Goal: Information Seeking & Learning: Find specific fact

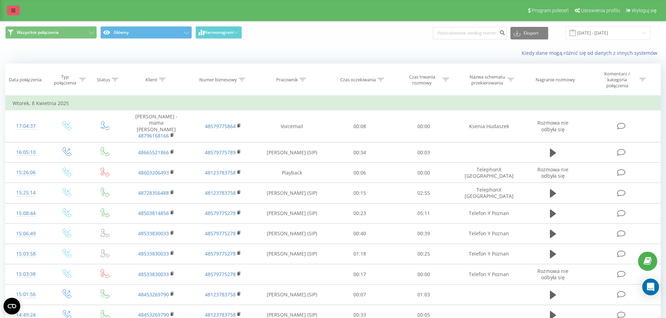
click at [19, 10] on link at bounding box center [13, 11] width 13 height 10
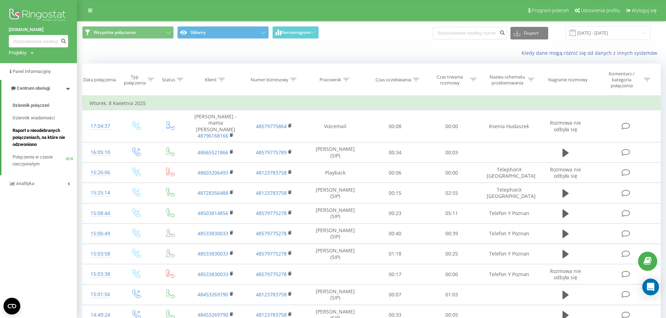
click at [48, 132] on span "Raport o nieodebranych połączeniach, na które nie odzwoniono" at bounding box center [43, 137] width 61 height 21
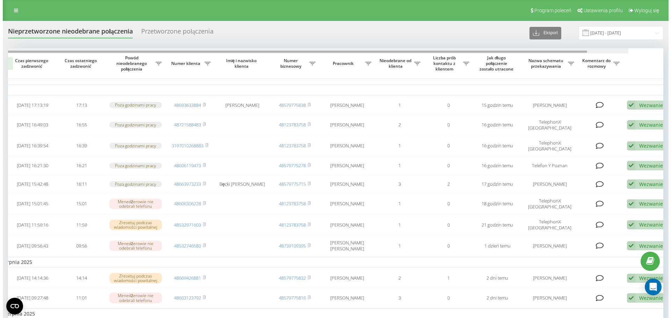
scroll to position [0, 44]
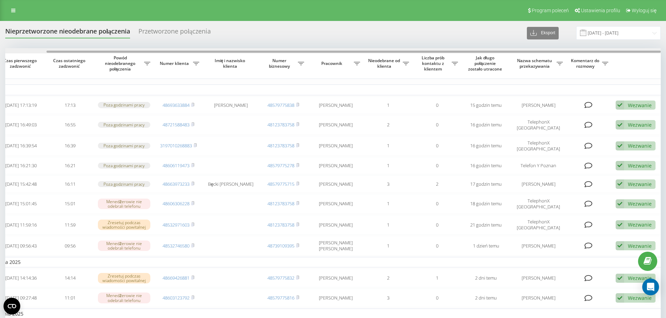
drag, startPoint x: 215, startPoint y: 52, endPoint x: 368, endPoint y: 57, distance: 153.1
click at [368, 57] on div "Wybierz wszystko Czas pierwszego zadzwonić Czas ostatniego zadzwonić Powód nieo…" at bounding box center [332, 250] width 655 height 405
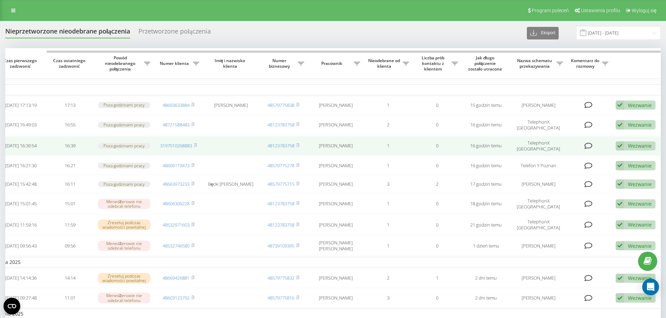
click at [622, 151] on icon at bounding box center [619, 146] width 8 height 9
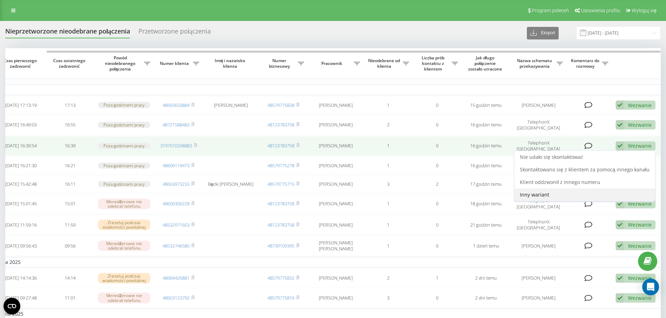
click at [546, 201] on div "Inny wariant" at bounding box center [584, 195] width 141 height 13
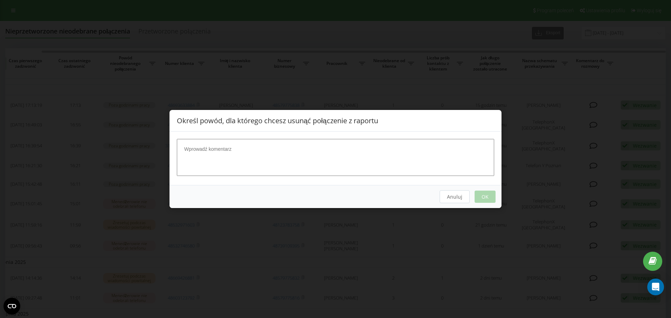
click at [306, 150] on textarea at bounding box center [335, 157] width 317 height 37
type textarea "spam"
click at [478, 196] on button "OK" at bounding box center [485, 197] width 21 height 12
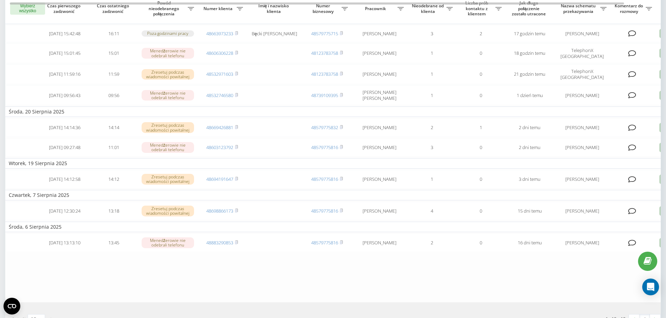
scroll to position [140, 0]
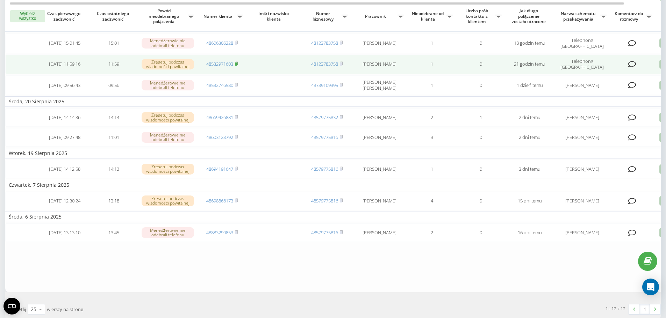
click at [236, 66] on rect at bounding box center [236, 64] width 2 height 3
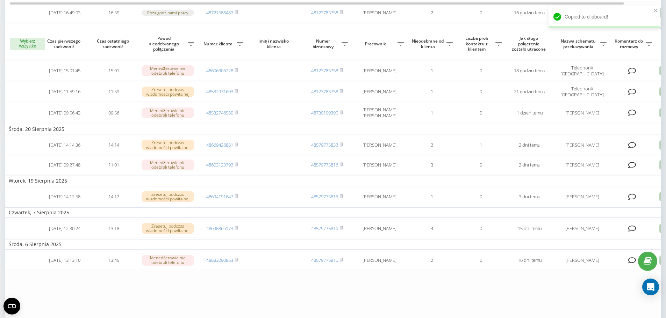
scroll to position [0, 0]
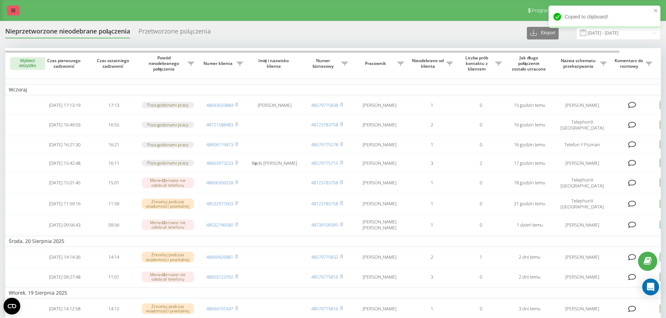
click at [12, 9] on icon at bounding box center [13, 10] width 4 height 5
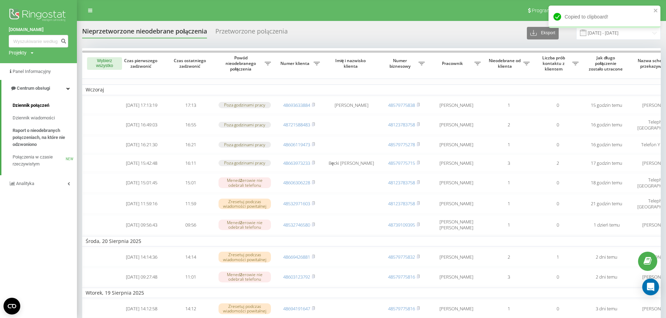
click at [38, 108] on span "Dziennik połączeń" at bounding box center [31, 105] width 37 height 7
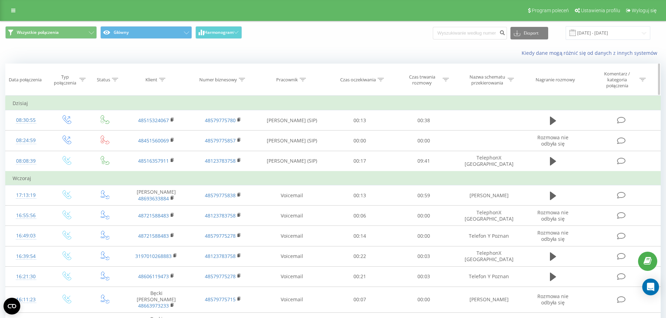
click at [163, 80] on icon at bounding box center [162, 79] width 6 height 3
click at [142, 131] on input "text" at bounding box center [157, 133] width 62 height 12
paste input "48532971603"
type input "48532971603"
click button "OK" at bounding box center [171, 147] width 30 height 9
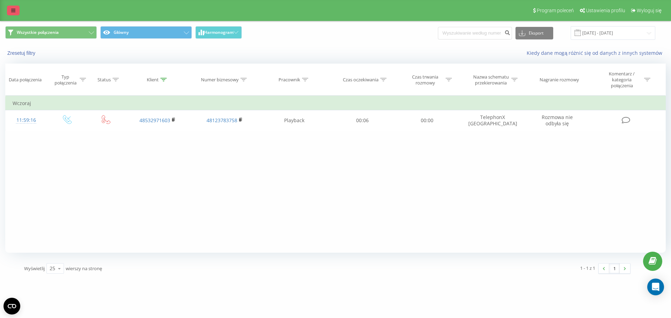
click at [15, 10] on icon at bounding box center [13, 10] width 4 height 5
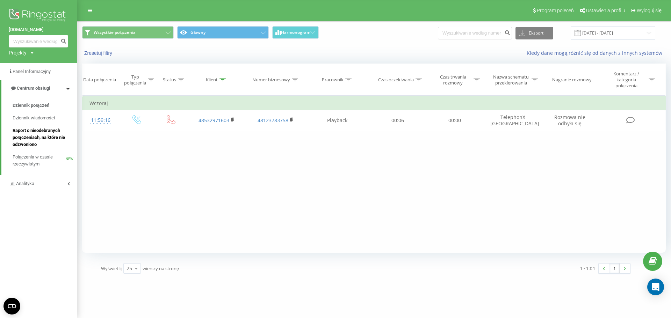
click at [44, 127] on link "Raport o nieodebranych połączeniach, na które nie odzwoniono" at bounding box center [45, 137] width 64 height 27
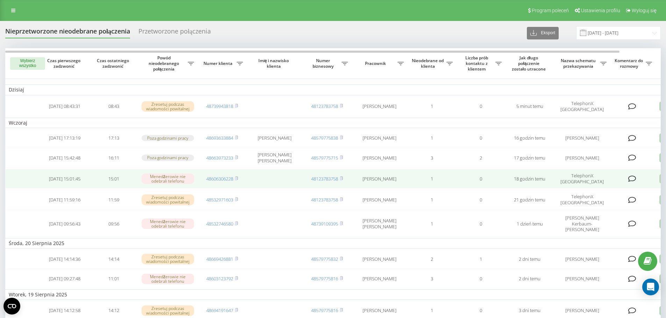
click at [234, 182] on span "48606306228" at bounding box center [222, 179] width 32 height 6
click at [236, 181] on rect at bounding box center [236, 179] width 2 height 3
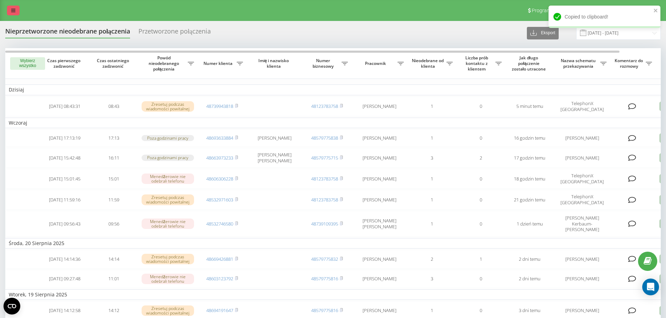
click at [13, 8] on icon at bounding box center [13, 10] width 4 height 5
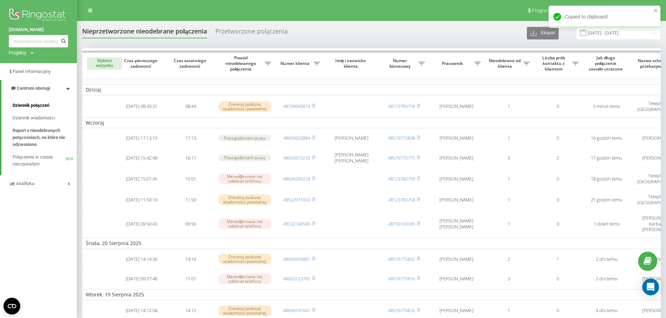
click at [49, 101] on link "Dziennik połączeń" at bounding box center [45, 105] width 64 height 13
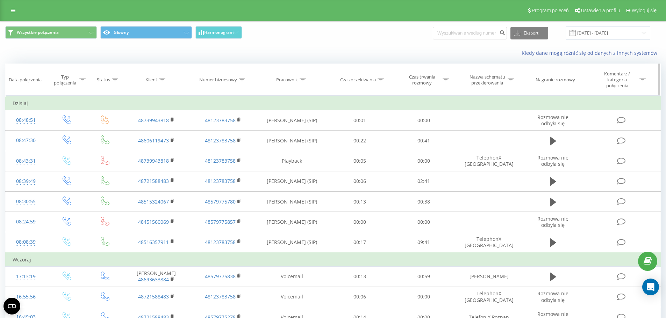
click at [161, 79] on icon at bounding box center [162, 79] width 6 height 3
drag, startPoint x: 156, startPoint y: 129, endPoint x: 160, endPoint y: 135, distance: 6.7
click at [156, 129] on input "text" at bounding box center [157, 133] width 62 height 12
paste input "48606306228"
type input "48606306228"
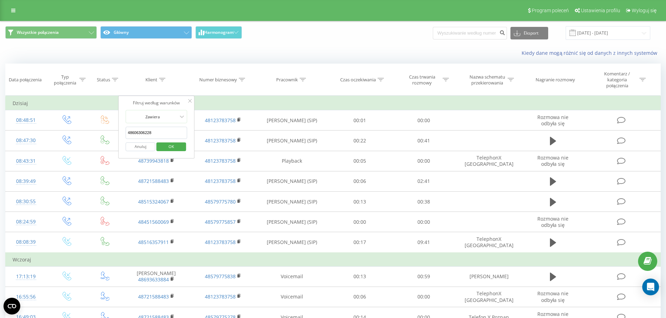
click at [168, 145] on span "OK" at bounding box center [171, 146] width 20 height 11
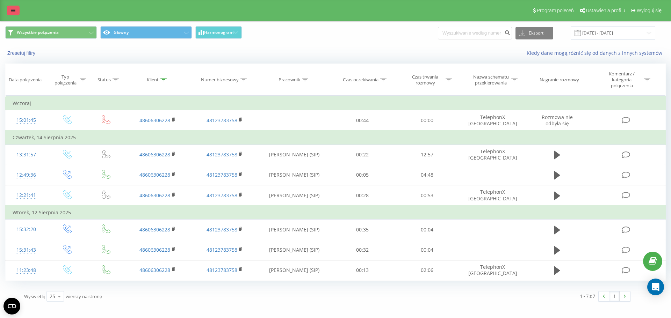
click at [12, 13] on icon at bounding box center [13, 10] width 4 height 5
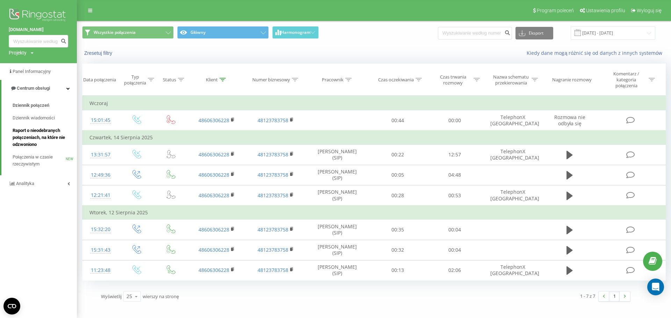
click at [44, 134] on span "Raport o nieodebranych połączeniach, na które nie odzwoniono" at bounding box center [43, 137] width 61 height 21
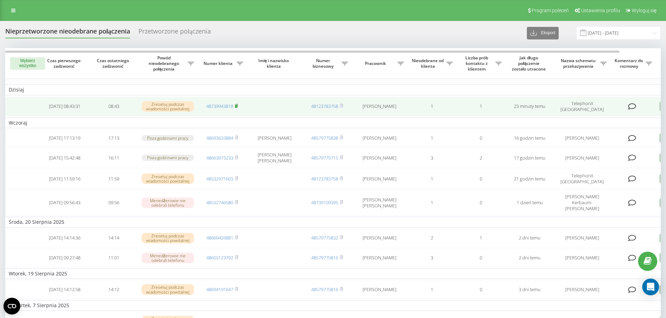
click at [236, 105] on icon at bounding box center [236, 106] width 3 height 4
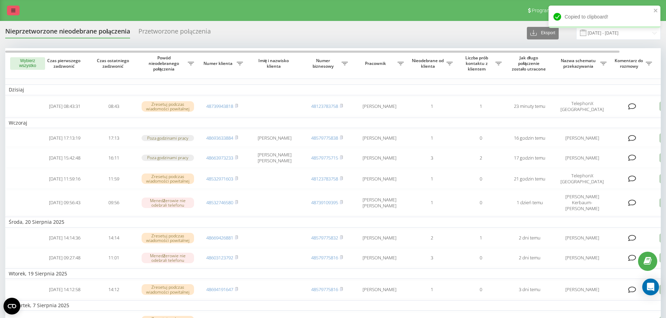
click at [13, 8] on link at bounding box center [13, 11] width 13 height 10
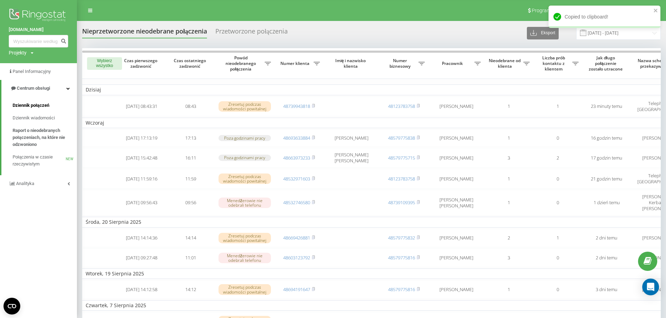
click at [30, 102] on link "Dziennik połączeń" at bounding box center [45, 105] width 64 height 13
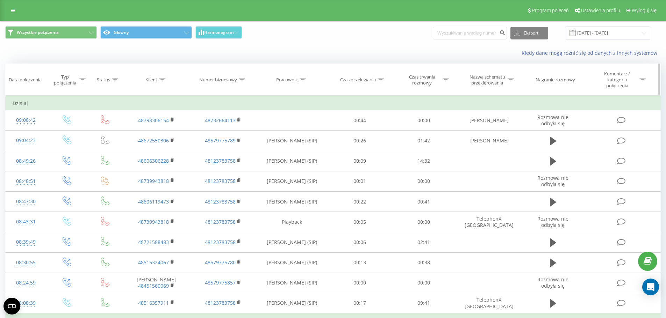
click at [166, 81] on div "Klient" at bounding box center [156, 80] width 66 height 6
click at [164, 80] on icon at bounding box center [162, 79] width 6 height 3
click at [165, 81] on icon at bounding box center [162, 79] width 6 height 3
click at [155, 132] on input "text" at bounding box center [157, 133] width 62 height 12
paste input "48739943818"
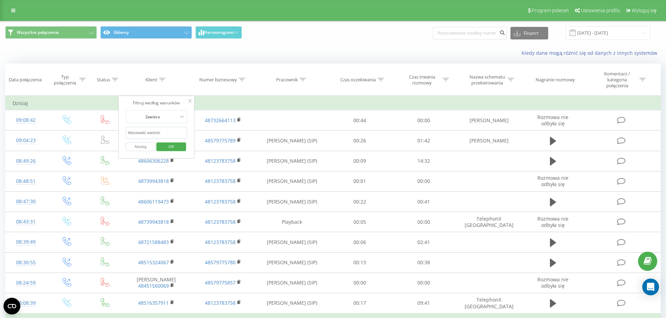
type input "48739943818"
click button "OK" at bounding box center [171, 147] width 30 height 9
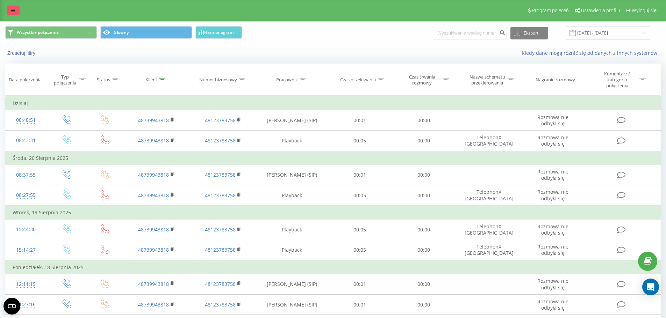
click at [16, 8] on link at bounding box center [13, 11] width 13 height 10
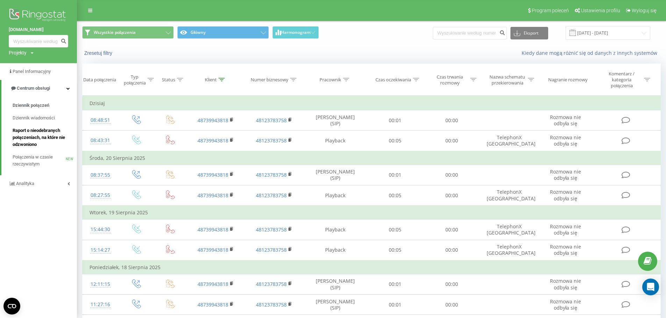
click at [45, 140] on span "Raport o nieodebranych połączeniach, na które nie odzwoniono" at bounding box center [43, 137] width 61 height 21
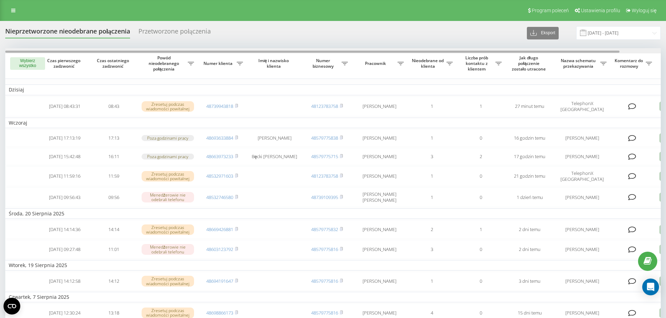
scroll to position [0, 44]
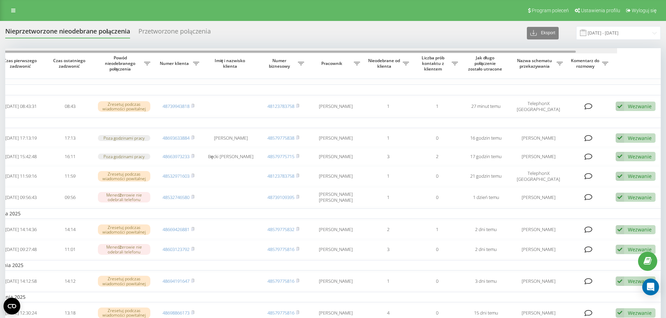
drag, startPoint x: 566, startPoint y: 51, endPoint x: 634, endPoint y: 85, distance: 76.1
click at [643, 54] on div "Wybierz wszystko Czas pierwszego zadzwonić Czas ostatniego zadzwonić Powód nieo…" at bounding box center [332, 226] width 655 height 356
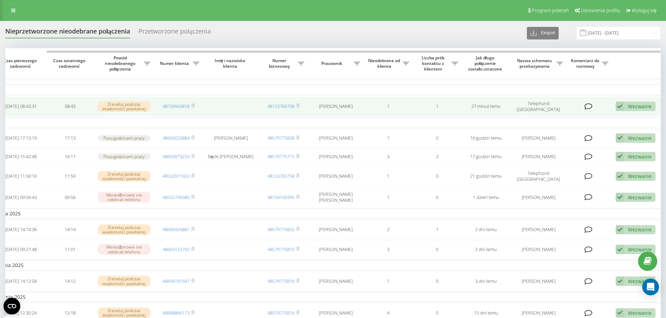
click at [631, 108] on div "Wezwanie" at bounding box center [640, 106] width 24 height 7
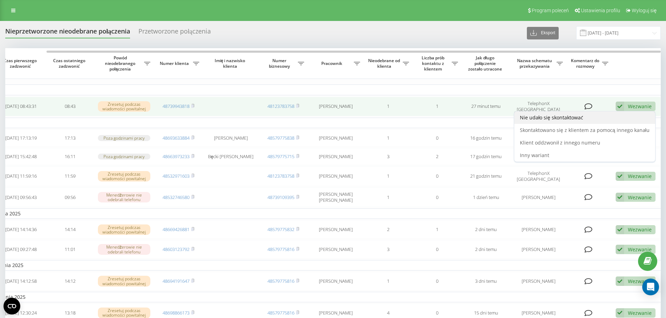
click at [578, 115] on span "Nie udało się skontaktować" at bounding box center [551, 117] width 63 height 7
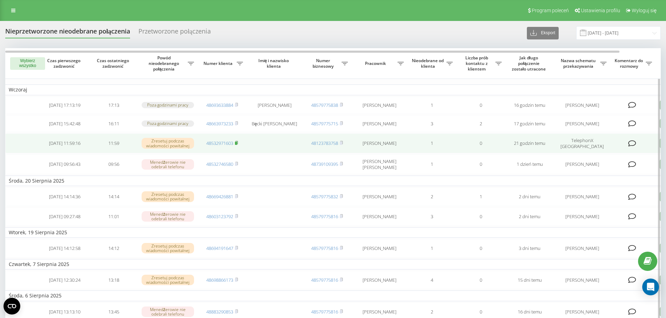
click at [237, 145] on rect at bounding box center [236, 143] width 2 height 3
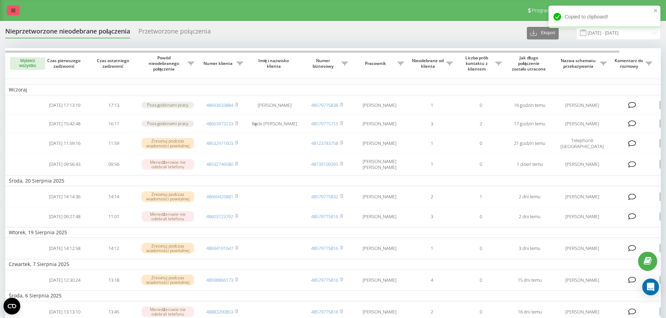
click at [12, 12] on icon at bounding box center [13, 10] width 4 height 5
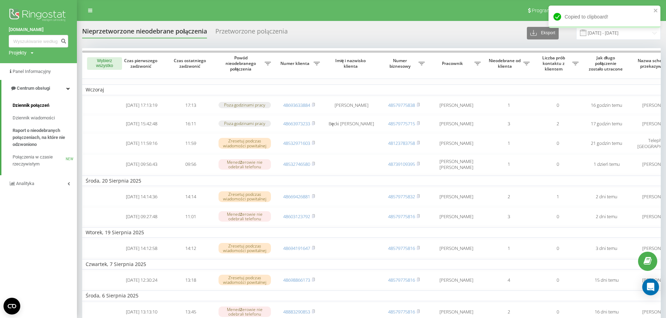
click at [45, 110] on link "Dziennik połączeń" at bounding box center [45, 105] width 64 height 13
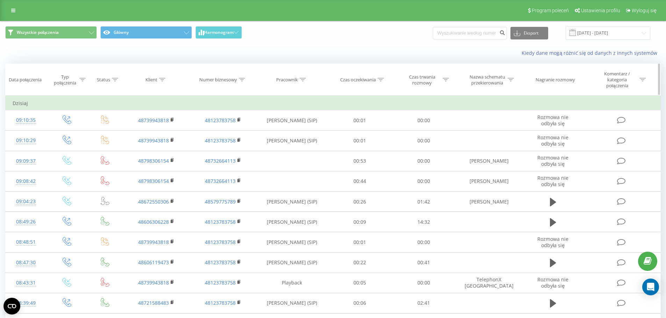
click at [164, 79] on icon at bounding box center [162, 79] width 6 height 3
click at [146, 134] on input "text" at bounding box center [157, 133] width 62 height 12
paste input "48532971603"
type input "48532971603"
click button "OK" at bounding box center [171, 147] width 30 height 9
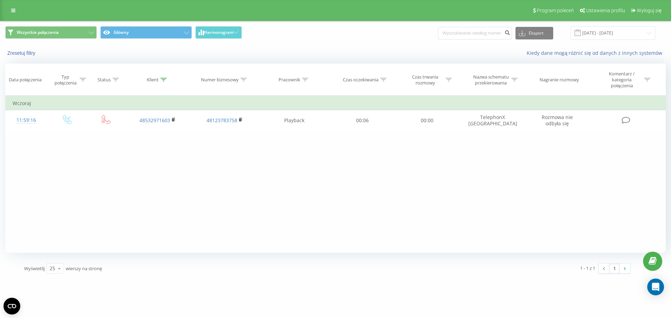
click at [10, 5] on div "Program poleceń Ustawienia profilu Wyloguj się" at bounding box center [335, 10] width 671 height 21
click at [12, 10] on icon at bounding box center [13, 10] width 4 height 5
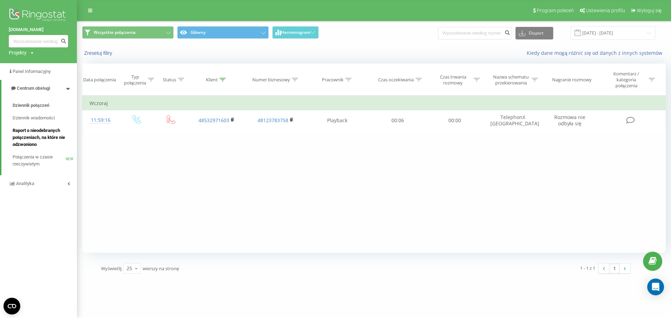
click at [44, 140] on span "Raport o nieodebranych połączeniach, na które nie odzwoniono" at bounding box center [43, 137] width 61 height 21
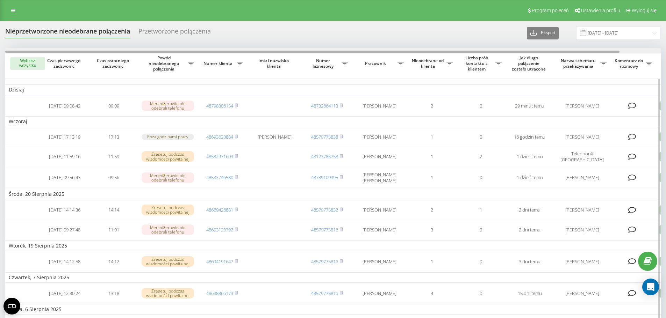
scroll to position [0, 44]
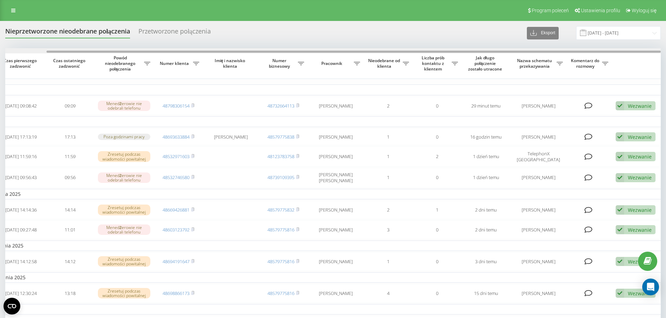
drag, startPoint x: 508, startPoint y: 51, endPoint x: 669, endPoint y: 50, distance: 160.4
click at [666, 50] on html "inovamed.pl Projekty inovamed.pl Panel Informacyjny Centrum obsługi Dziennik po…" at bounding box center [333, 159] width 666 height 318
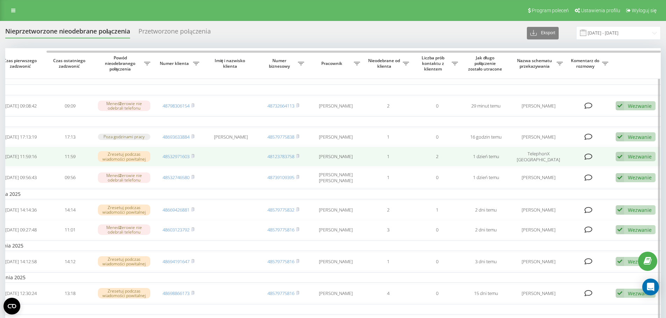
click at [633, 160] on div "Wezwanie" at bounding box center [640, 156] width 24 height 7
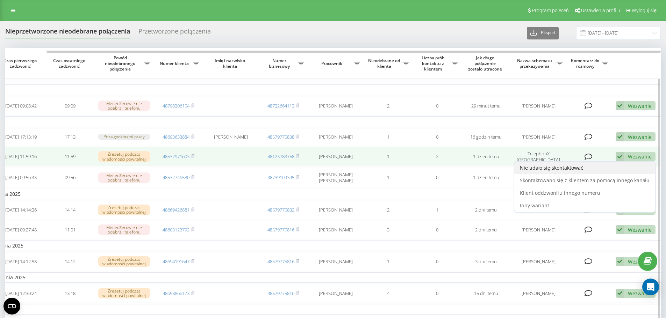
click at [562, 171] on span "Nie udało się skontaktować" at bounding box center [551, 168] width 63 height 7
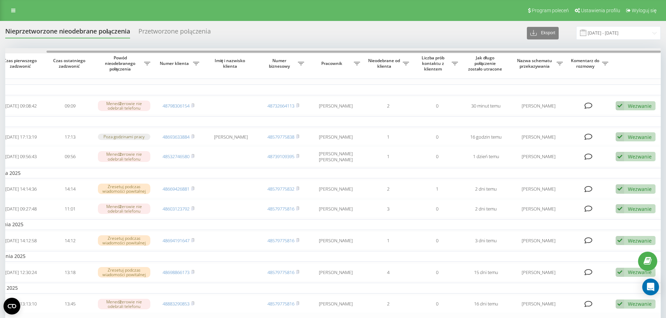
drag, startPoint x: 515, startPoint y: 52, endPoint x: 614, endPoint y: 48, distance: 99.4
click at [614, 48] on div "Nieprzetworzone nieodebrane połączenia Przetworzone połączenia Eksport .csv .xl…" at bounding box center [332, 208] width 655 height 365
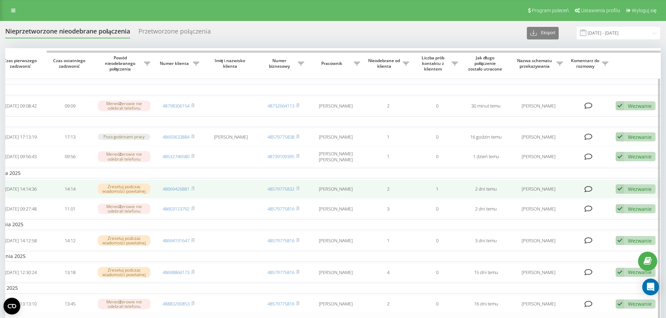
click at [633, 190] on div "Wezwanie" at bounding box center [640, 189] width 24 height 7
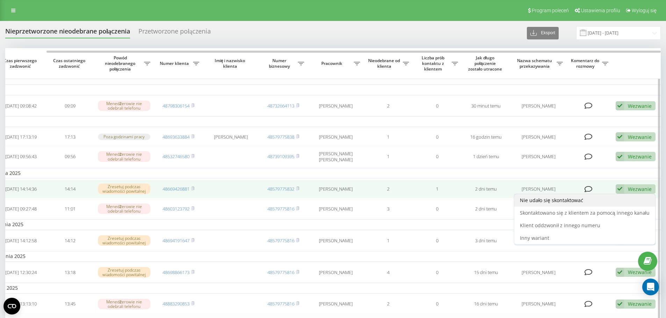
click at [537, 207] on div "Nie udało się skontaktować" at bounding box center [584, 200] width 141 height 13
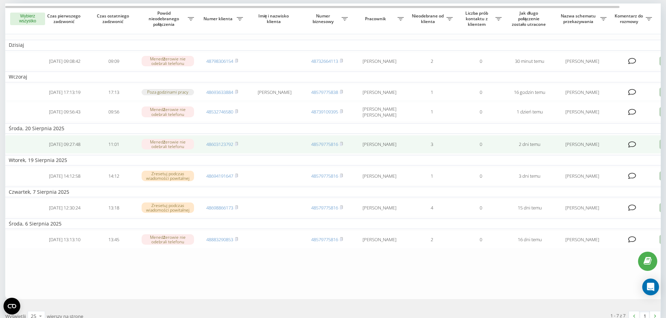
scroll to position [0, 0]
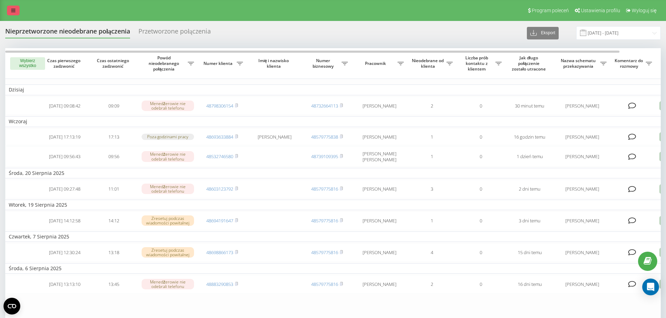
click at [12, 9] on icon at bounding box center [13, 10] width 4 height 5
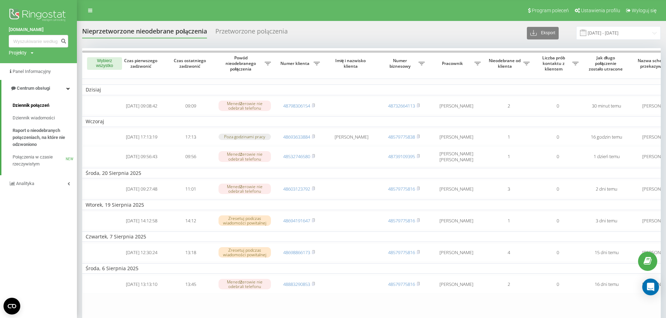
click at [42, 103] on span "Dziennik połączeń" at bounding box center [31, 105] width 37 height 7
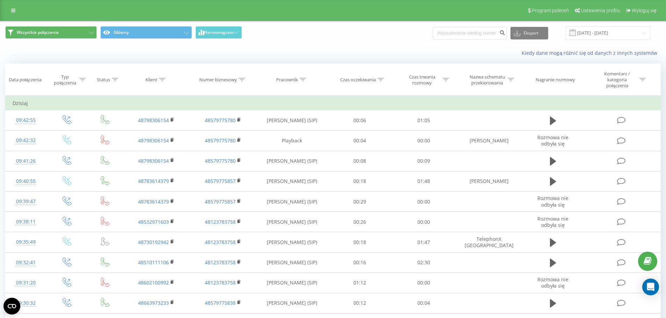
drag, startPoint x: 7, startPoint y: 9, endPoint x: 27, endPoint y: 29, distance: 27.9
click at [7, 9] on link at bounding box center [13, 11] width 13 height 10
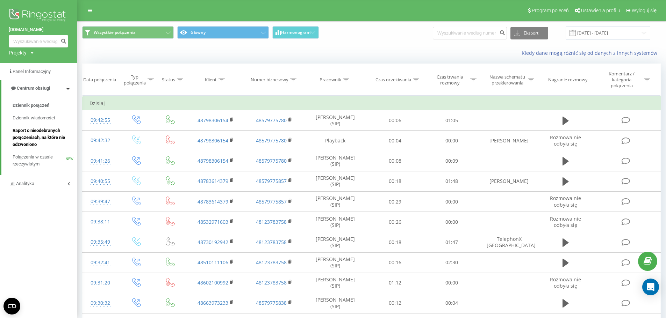
click at [33, 135] on span "Raport o nieodebranych połączeniach, na które nie odzwoniono" at bounding box center [43, 137] width 61 height 21
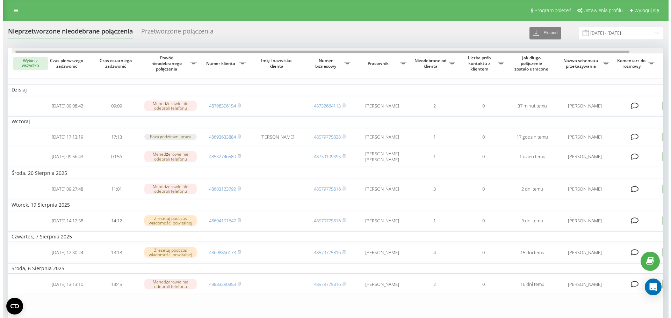
scroll to position [0, 44]
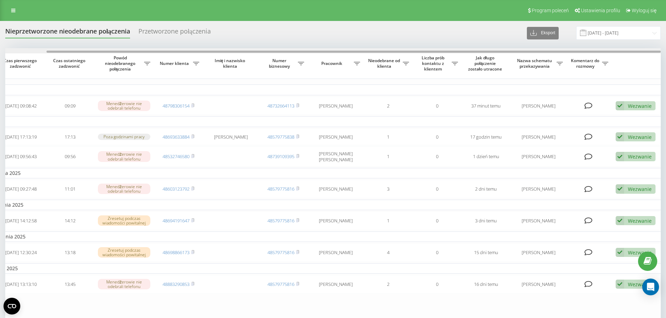
drag, startPoint x: 302, startPoint y: 52, endPoint x: 562, endPoint y: 52, distance: 260.7
click at [562, 52] on div at bounding box center [353, 52] width 614 height 2
drag, startPoint x: 554, startPoint y: 53, endPoint x: 660, endPoint y: 56, distance: 105.6
click at [660, 56] on div "Wybierz wszystko Czas pierwszego zadzwonić Czas ostatniego zadzwonić Powód nieo…" at bounding box center [332, 196] width 655 height 296
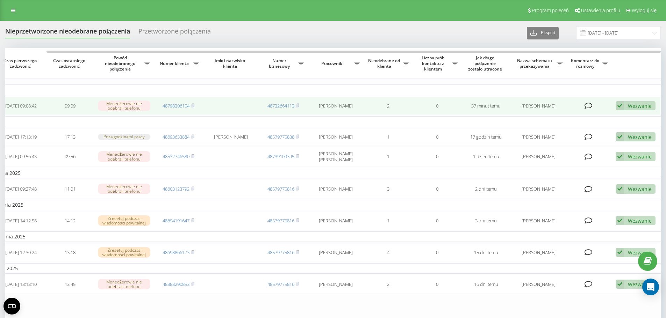
click at [639, 103] on div "Wezwanie Nie udało się skontaktować Skontaktowano się z klientem za pomocą inne…" at bounding box center [635, 105] width 40 height 9
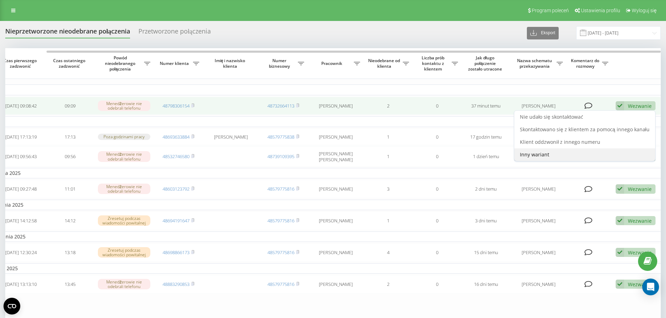
click at [546, 155] on span "Inny wariant" at bounding box center [534, 154] width 29 height 7
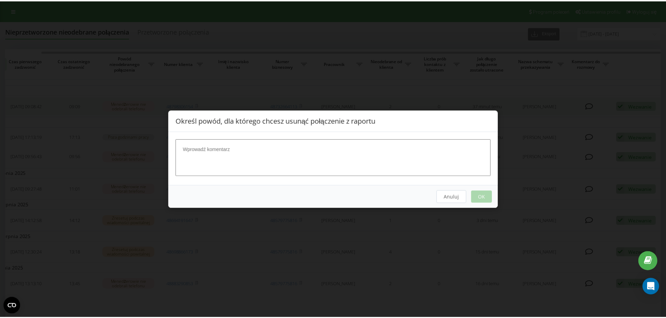
scroll to position [0, 38]
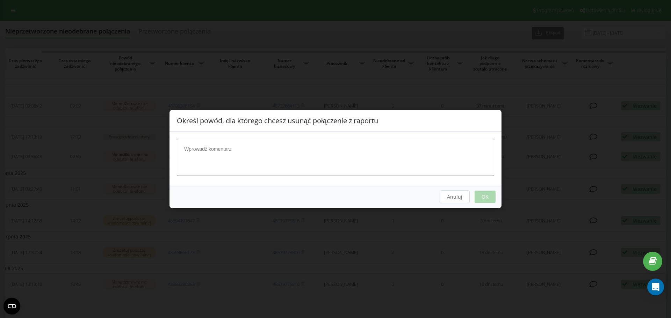
click at [371, 156] on textarea at bounding box center [335, 157] width 317 height 37
type textarea "."
click at [482, 197] on button "OK" at bounding box center [485, 197] width 21 height 12
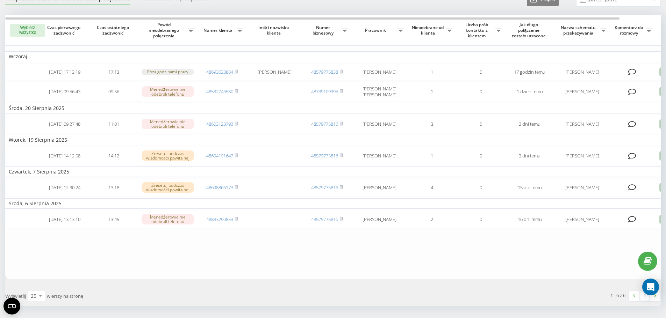
scroll to position [0, 0]
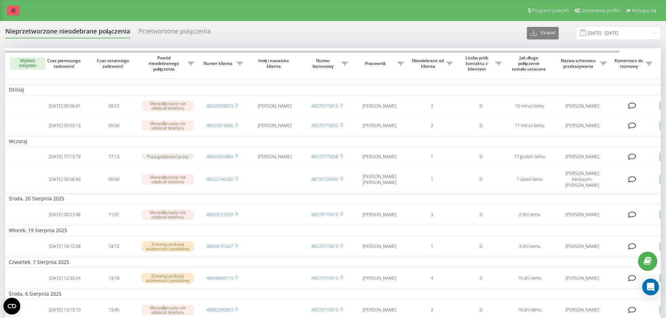
click at [13, 13] on icon at bounding box center [13, 10] width 4 height 5
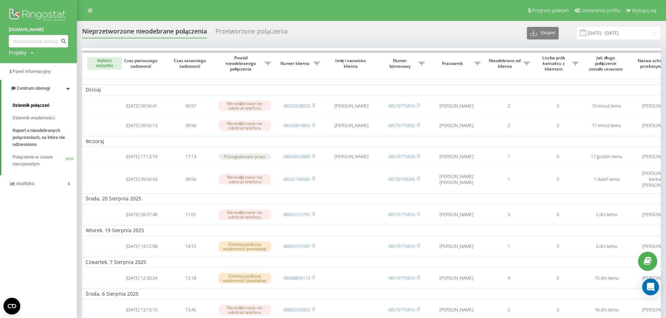
click at [40, 106] on span "Dziennik połączeń" at bounding box center [31, 105] width 37 height 7
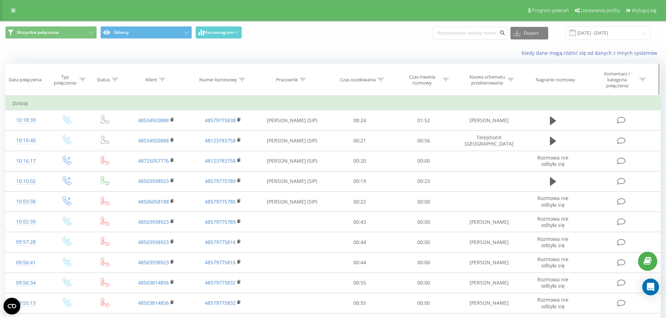
click at [160, 80] on icon at bounding box center [162, 79] width 6 height 3
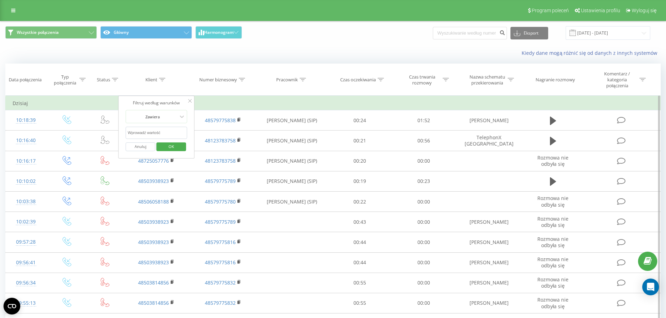
click at [156, 133] on input "text" at bounding box center [157, 133] width 62 height 12
type input "798306154"
click button "OK" at bounding box center [171, 147] width 30 height 9
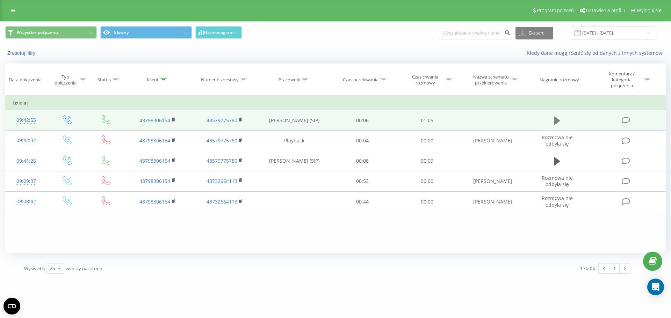
click at [557, 120] on icon at bounding box center [557, 121] width 6 height 8
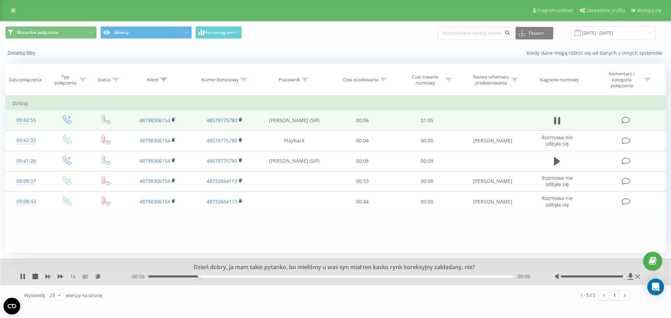
drag, startPoint x: 594, startPoint y: 277, endPoint x: 642, endPoint y: 286, distance: 49.4
click at [645, 280] on div "Dzień dobry, ja mam takie pytanko, bo mieliśmy u was syn miał ten kasko rynk ko…" at bounding box center [335, 272] width 670 height 27
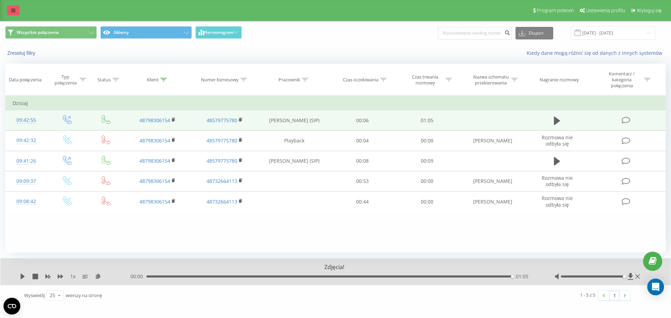
click at [13, 13] on link at bounding box center [13, 11] width 13 height 10
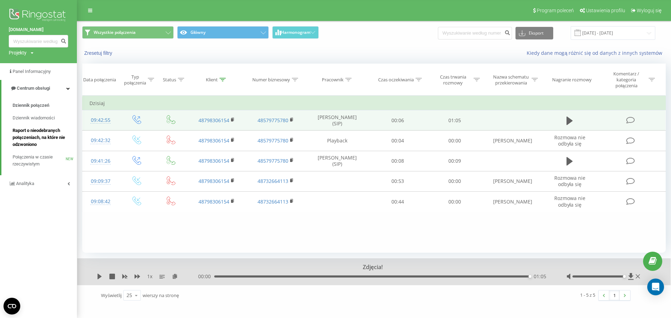
click at [32, 135] on span "Raport o nieodebranych połączeniach, na które nie odzwoniono" at bounding box center [43, 137] width 61 height 21
